Goal: Transaction & Acquisition: Obtain resource

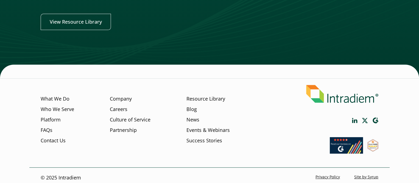
scroll to position [247, 0]
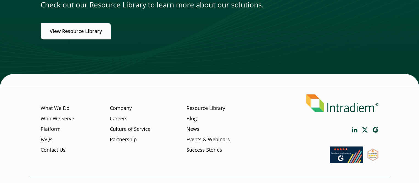
click at [87, 39] on link "View Resource Library" at bounding box center [76, 31] width 70 height 16
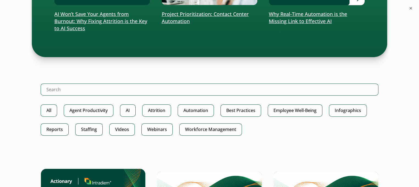
scroll to position [302, 0]
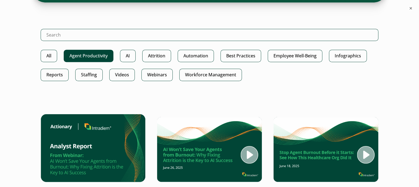
click at [91, 62] on link "Agent Productivity" at bounding box center [89, 56] width 50 height 12
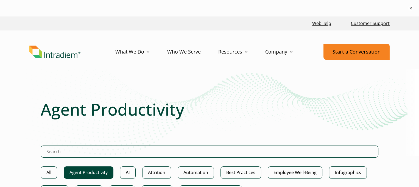
click at [341, 55] on link "Start a Conversation" at bounding box center [356, 52] width 66 height 16
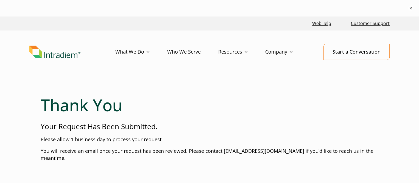
click at [307, 114] on h1 "Thank You" at bounding box center [209, 105] width 337 height 20
